Goal: Navigation & Orientation: Find specific page/section

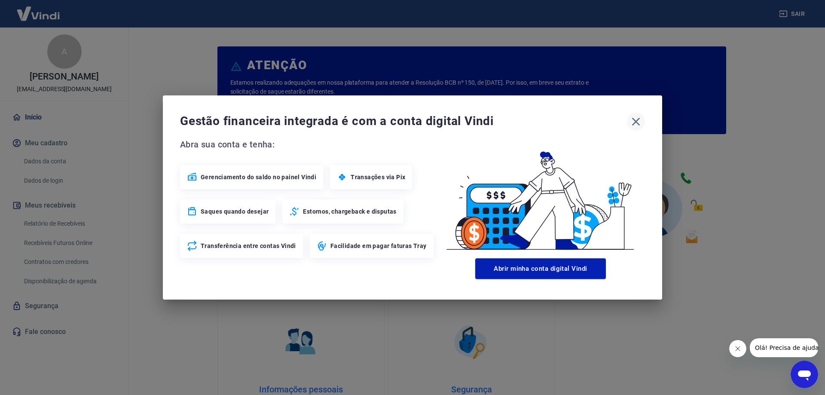
click at [629, 122] on icon "button" at bounding box center [636, 122] width 14 height 14
